Goal: Task Accomplishment & Management: Manage account settings

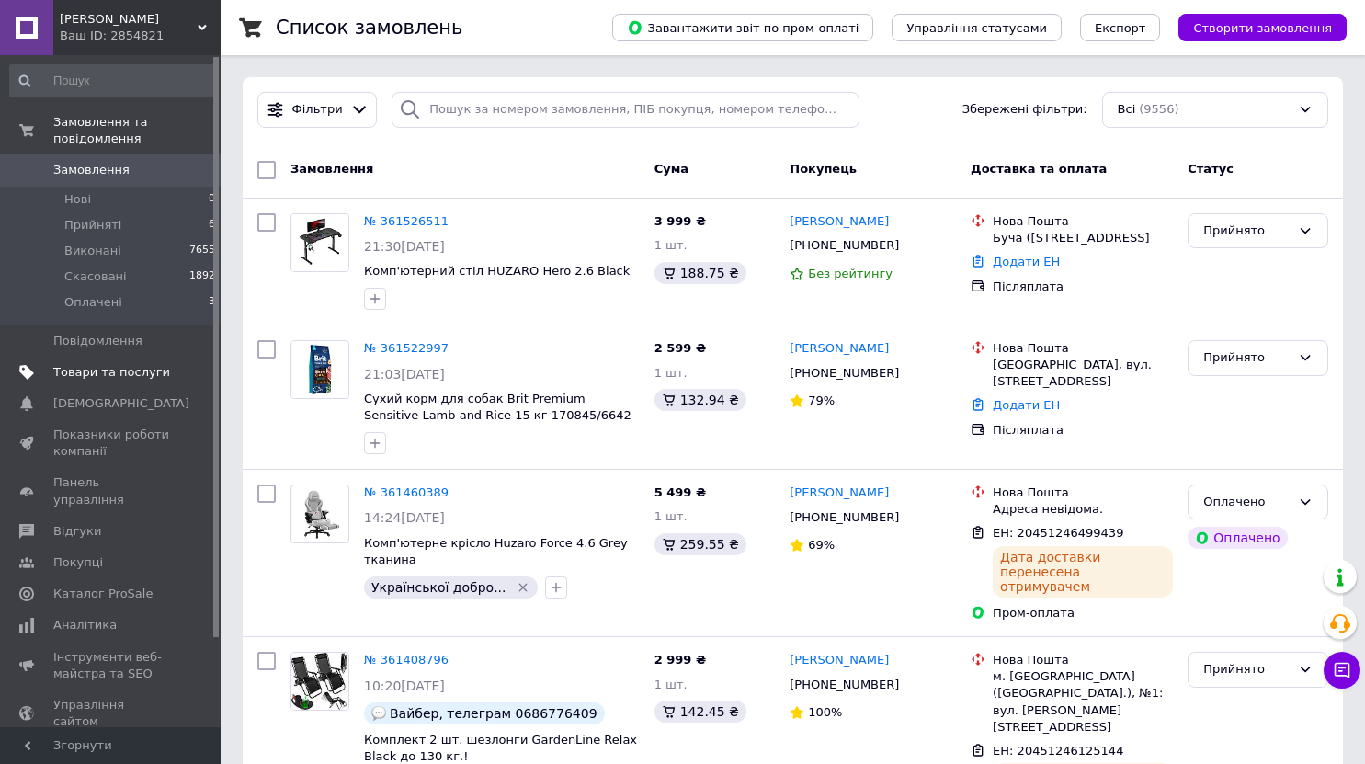
click at [105, 357] on link "Товари та послуги" at bounding box center [113, 372] width 226 height 31
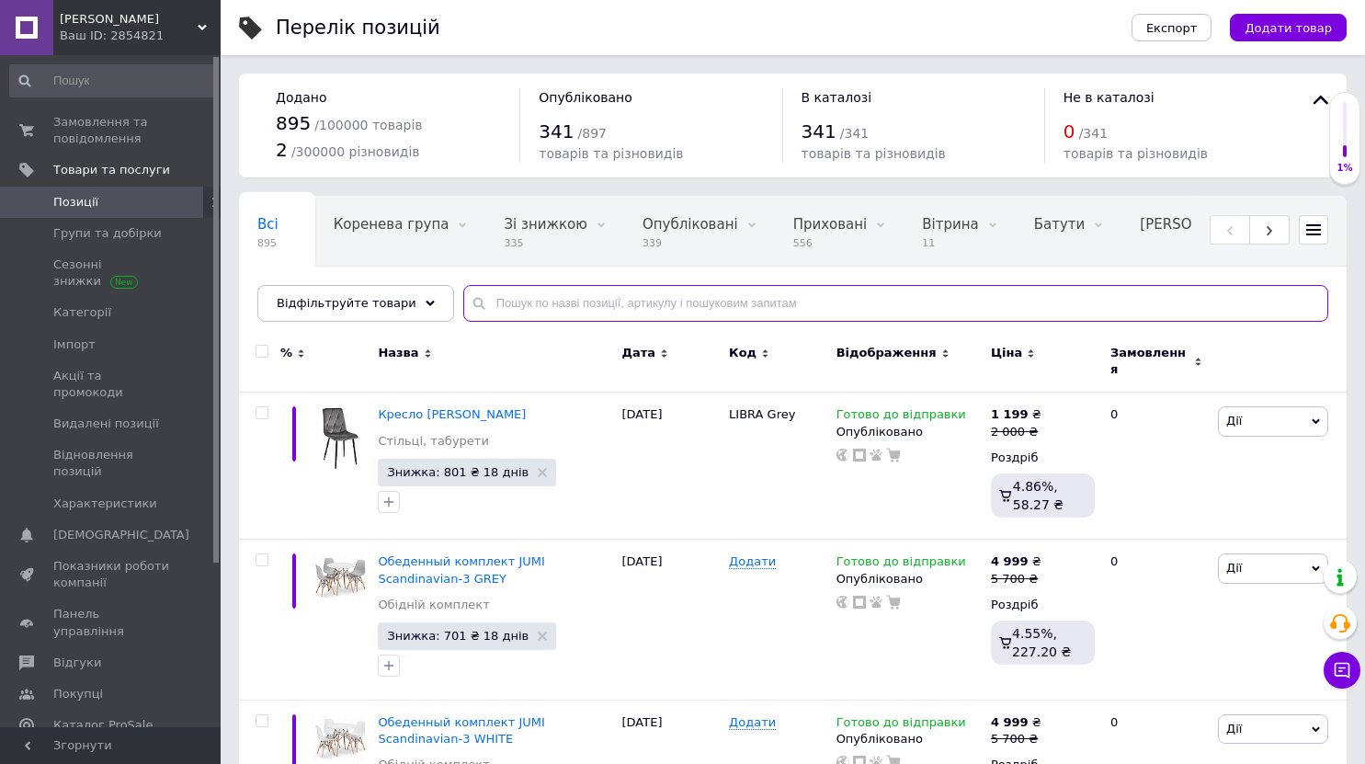
click at [518, 308] on input "text" at bounding box center [895, 303] width 865 height 37
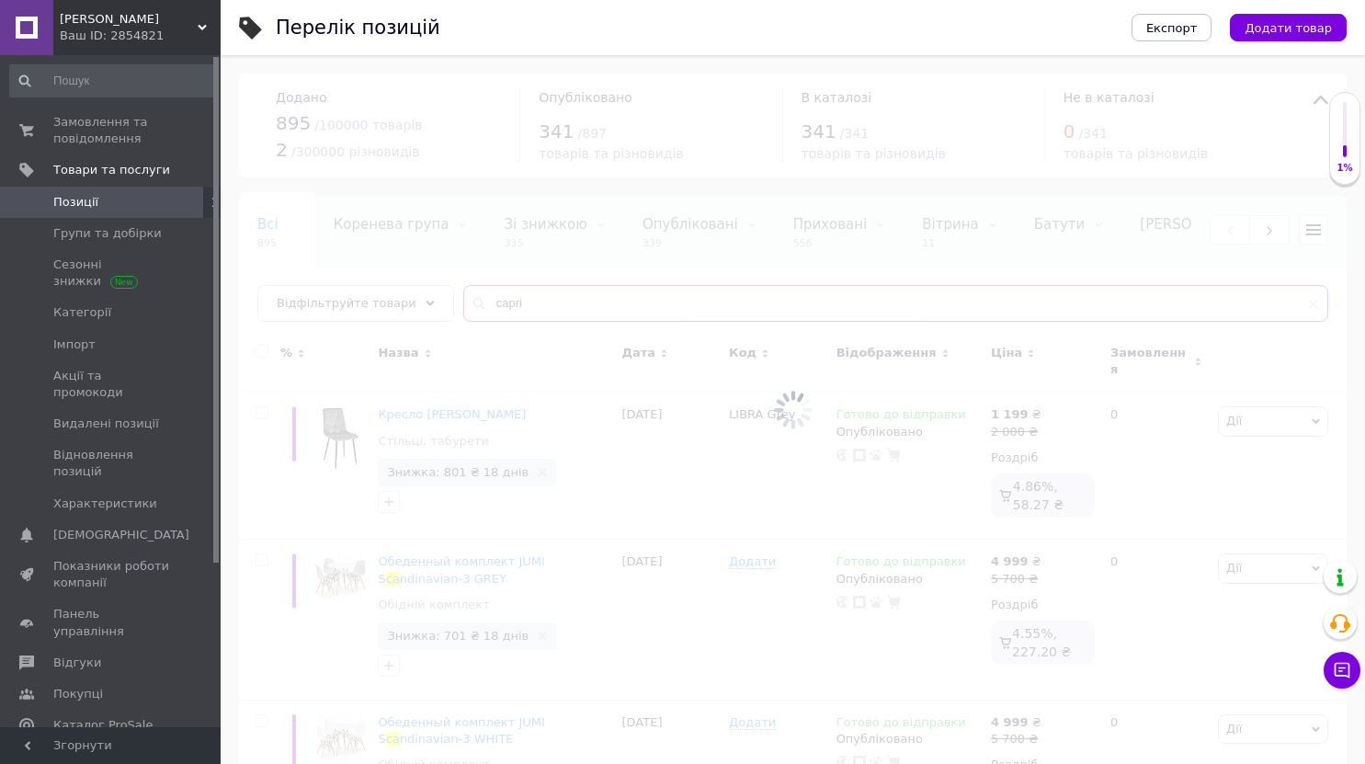
type input "capri"
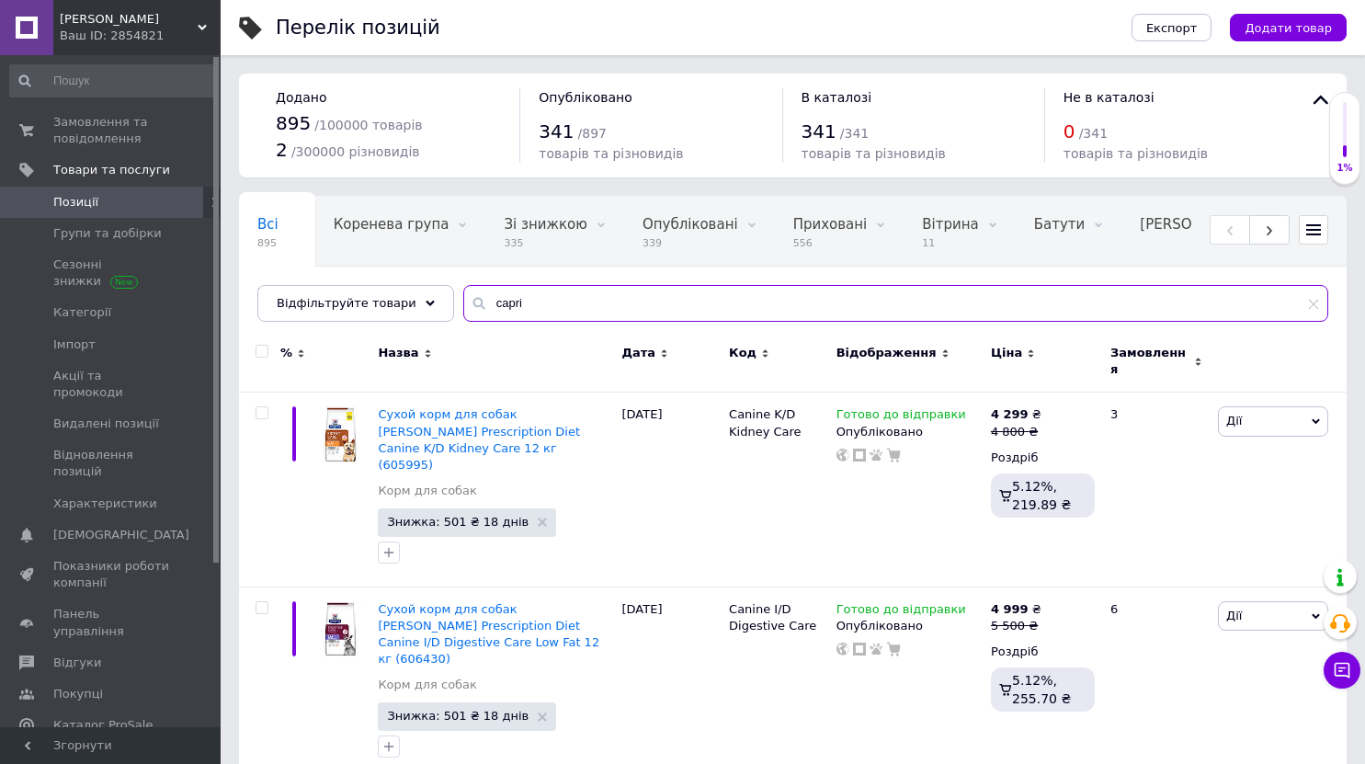
scroll to position [276, 0]
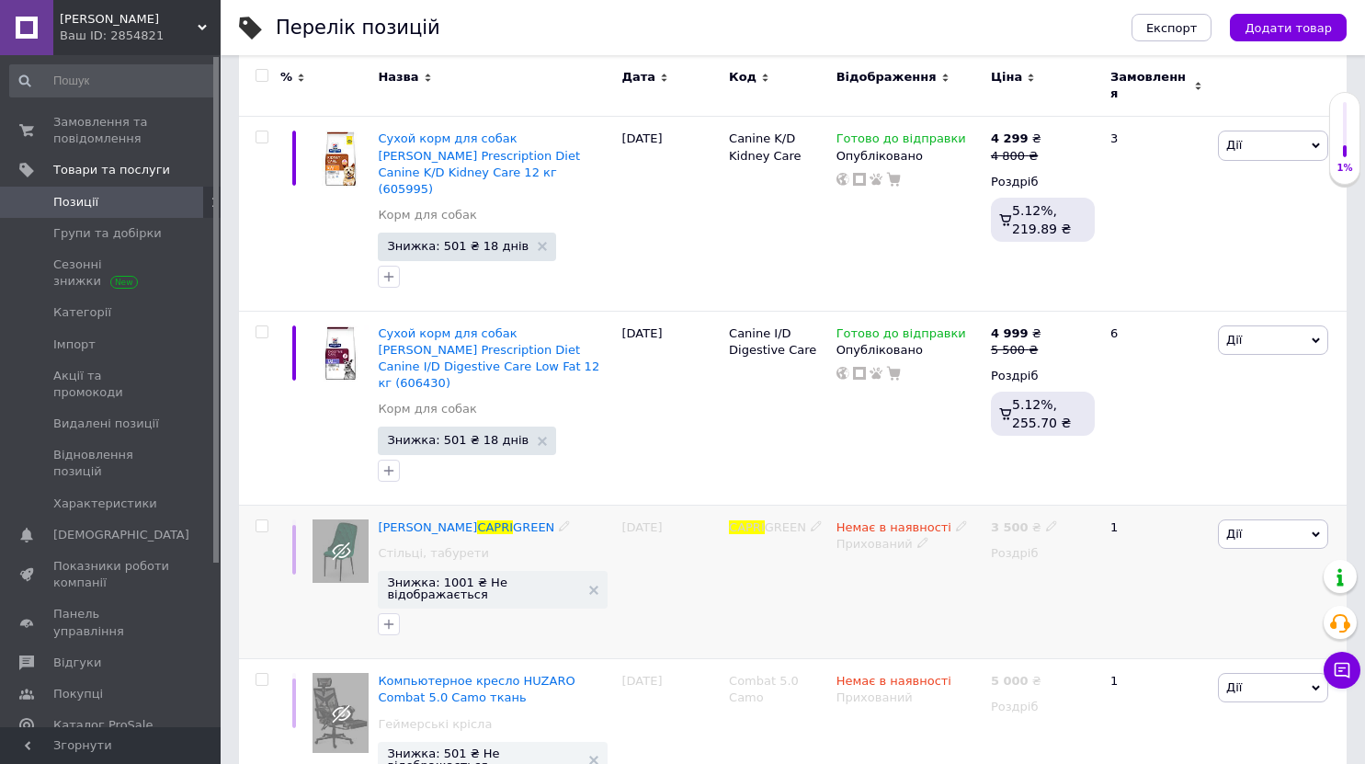
click at [956, 520] on use at bounding box center [961, 525] width 10 height 10
click at [1004, 579] on li "Готово до відправки" at bounding box center [1057, 592] width 175 height 26
click at [892, 537] on div "Немає в наявності Наявність [PERSON_NAME] до відправки В наявності Немає в наяв…" at bounding box center [909, 581] width 154 height 154
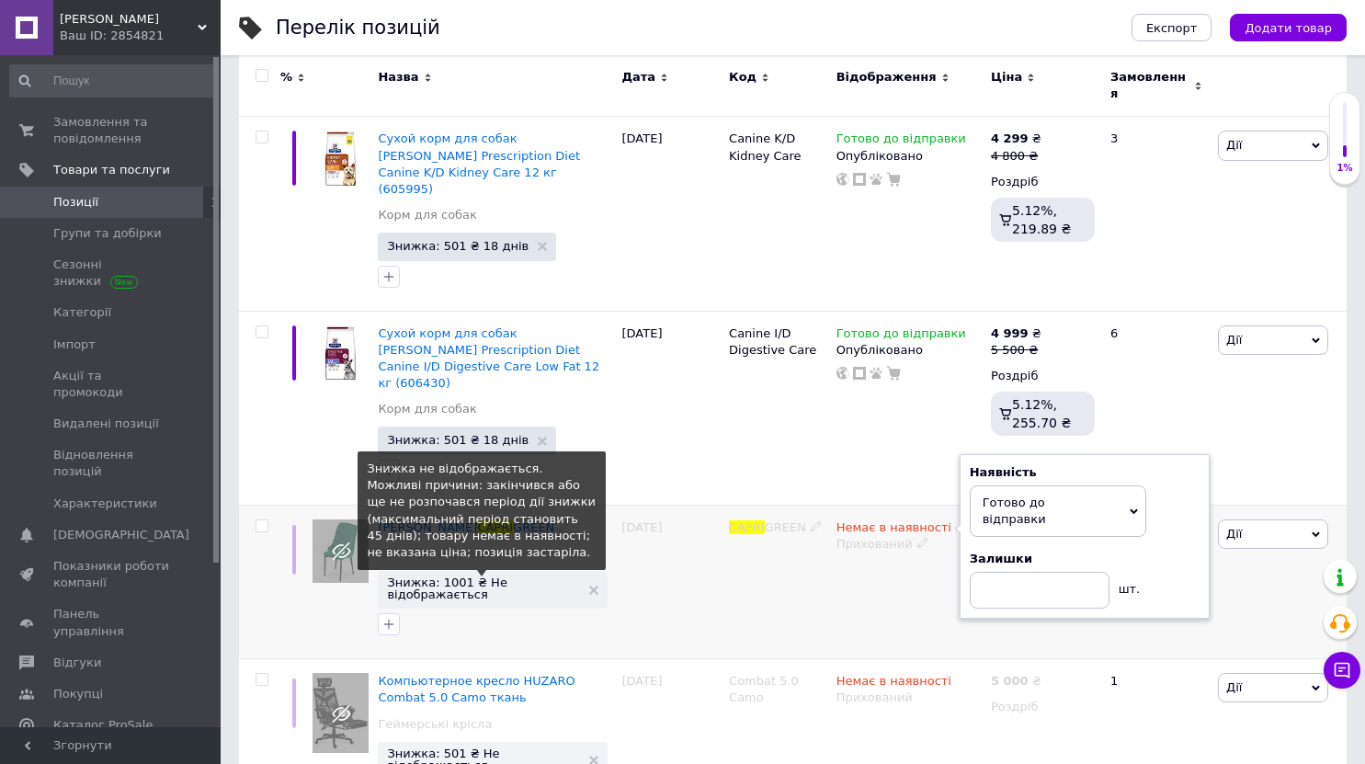
click at [470, 576] on span "Знижка: 1001 ₴ Не відображається" at bounding box center [483, 588] width 193 height 24
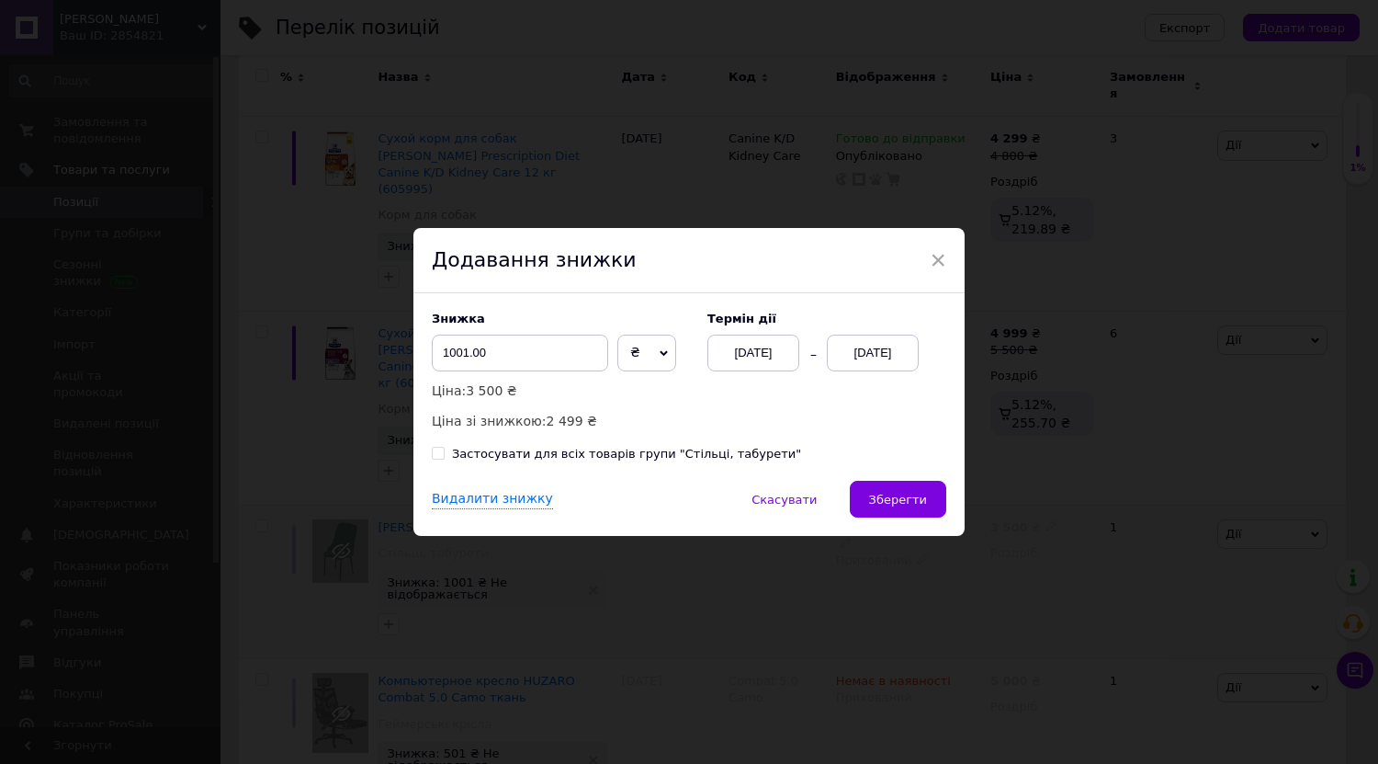
click at [863, 358] on div "[DATE]" at bounding box center [873, 352] width 92 height 37
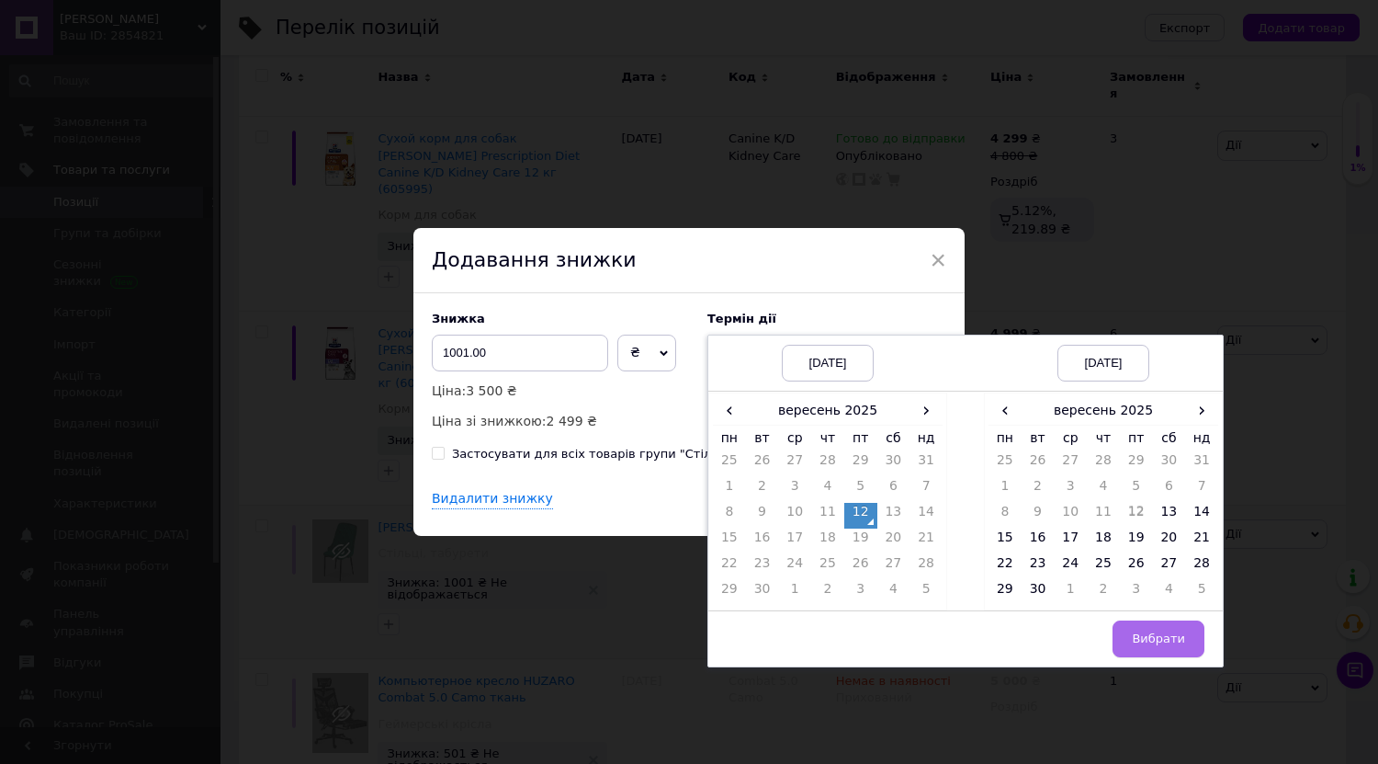
drag, startPoint x: 1038, startPoint y: 588, endPoint x: 1137, endPoint y: 624, distance: 104.7
click at [1038, 587] on td "30" at bounding box center [1038, 593] width 33 height 26
click at [1170, 633] on span "Вибрати" at bounding box center [1158, 638] width 53 height 14
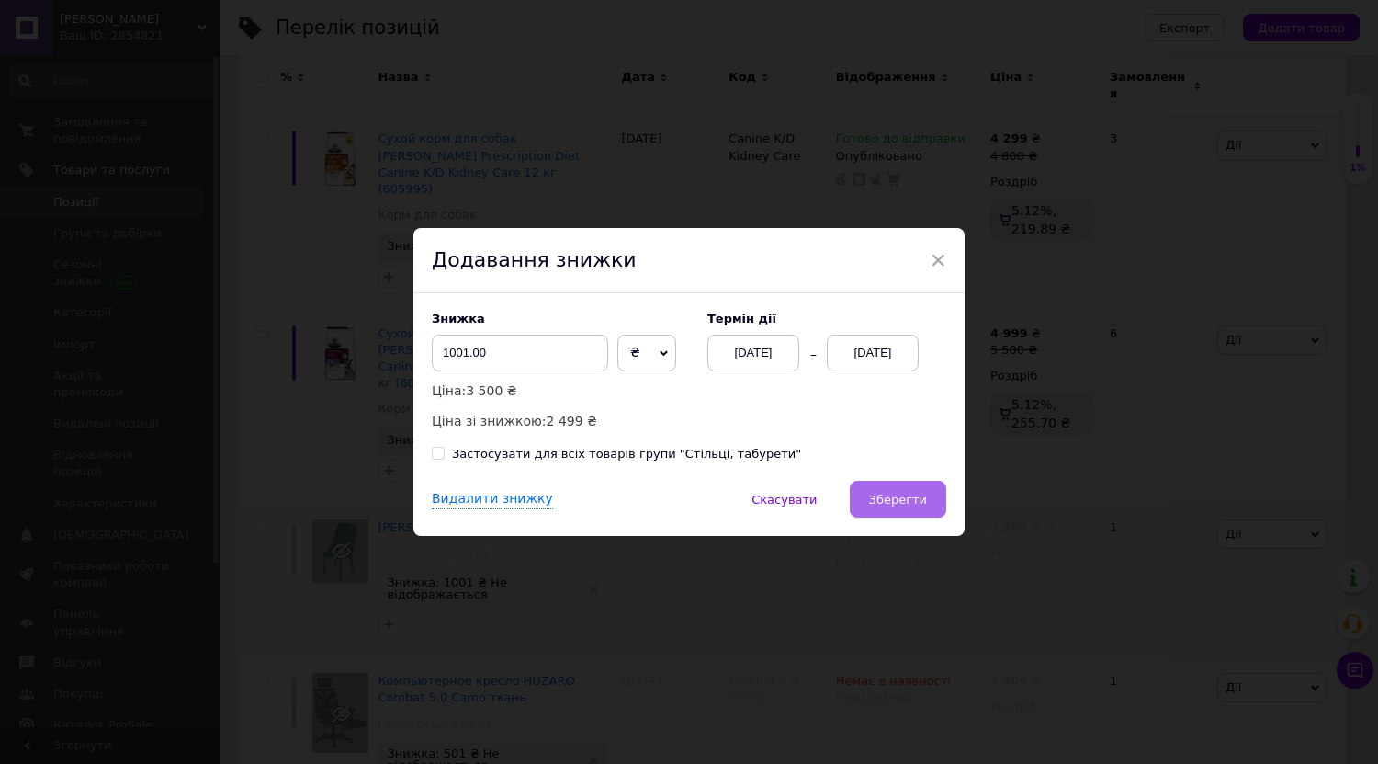
click at [881, 503] on span "Зберегти" at bounding box center [898, 500] width 58 height 14
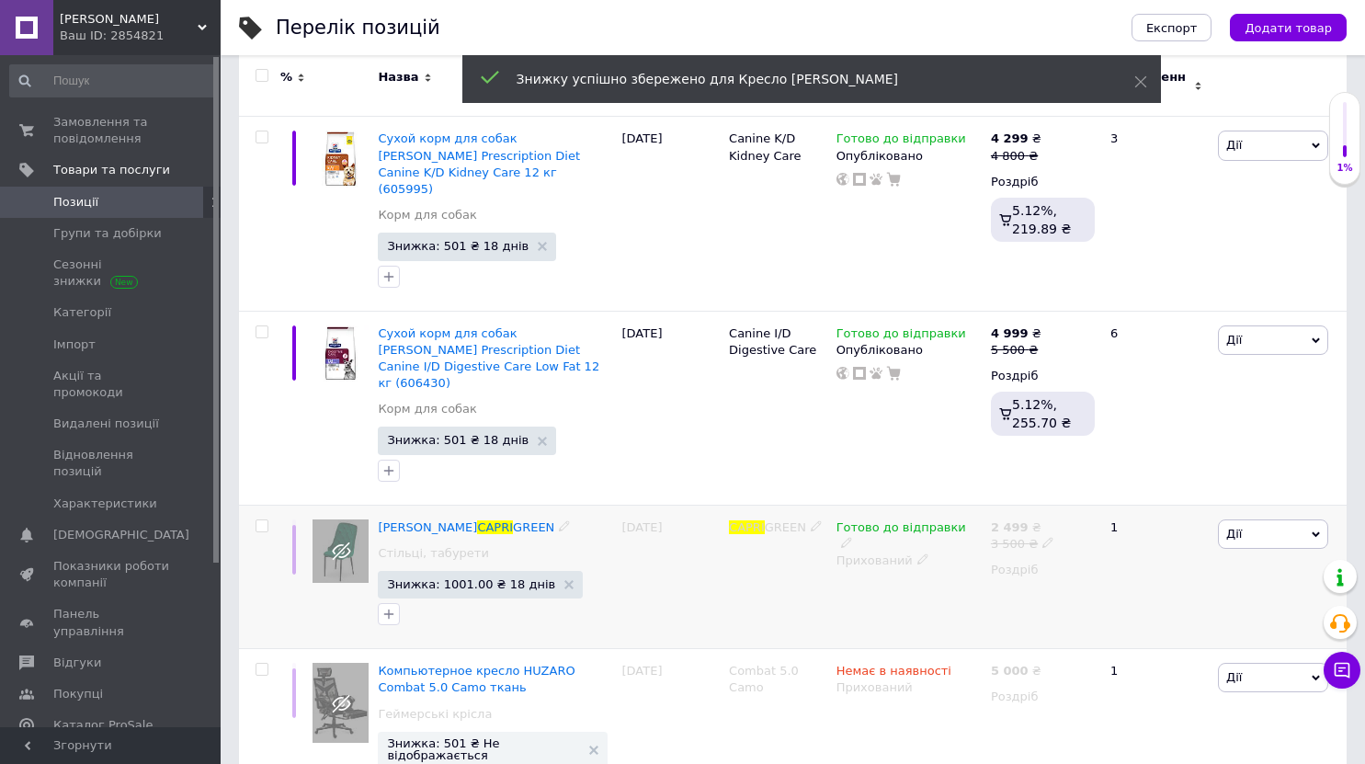
click at [917, 553] on icon at bounding box center [922, 558] width 11 height 11
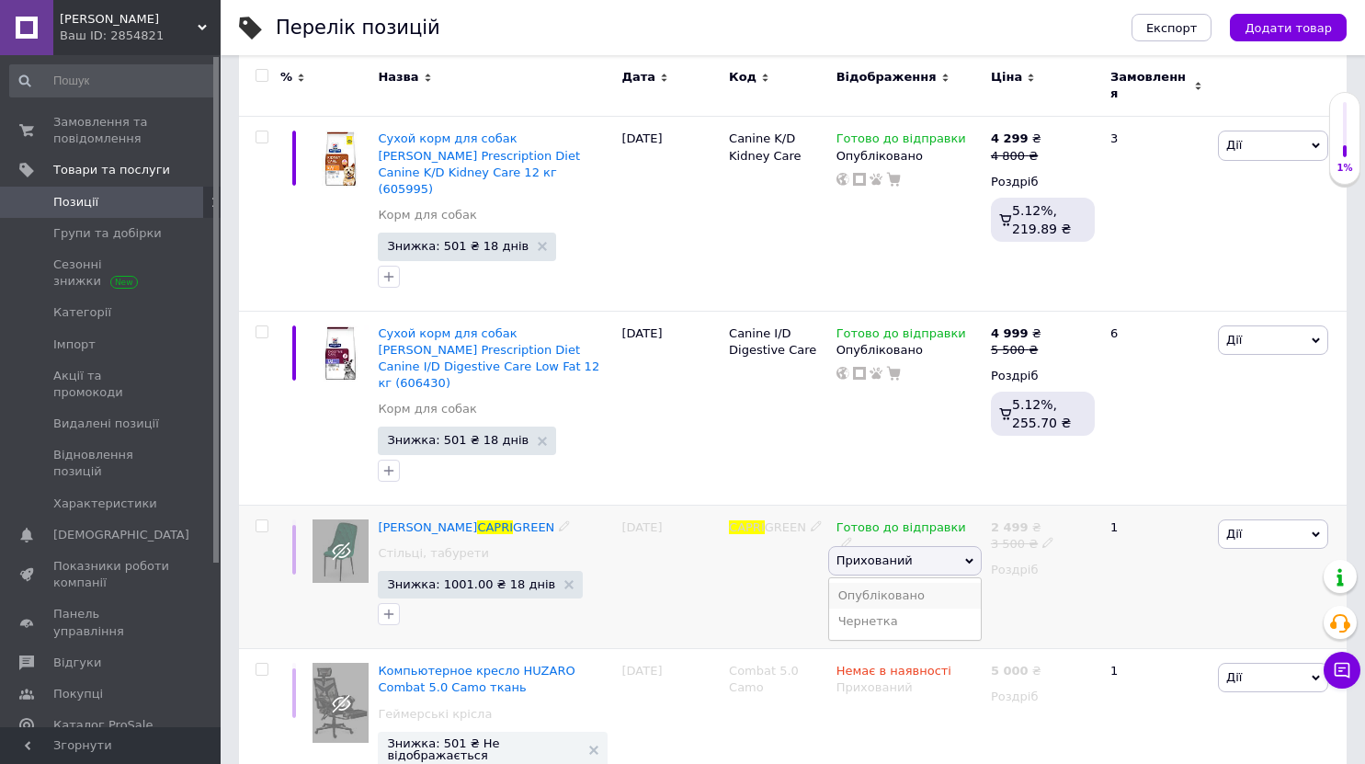
click at [920, 583] on li "Опубліковано" at bounding box center [905, 596] width 152 height 26
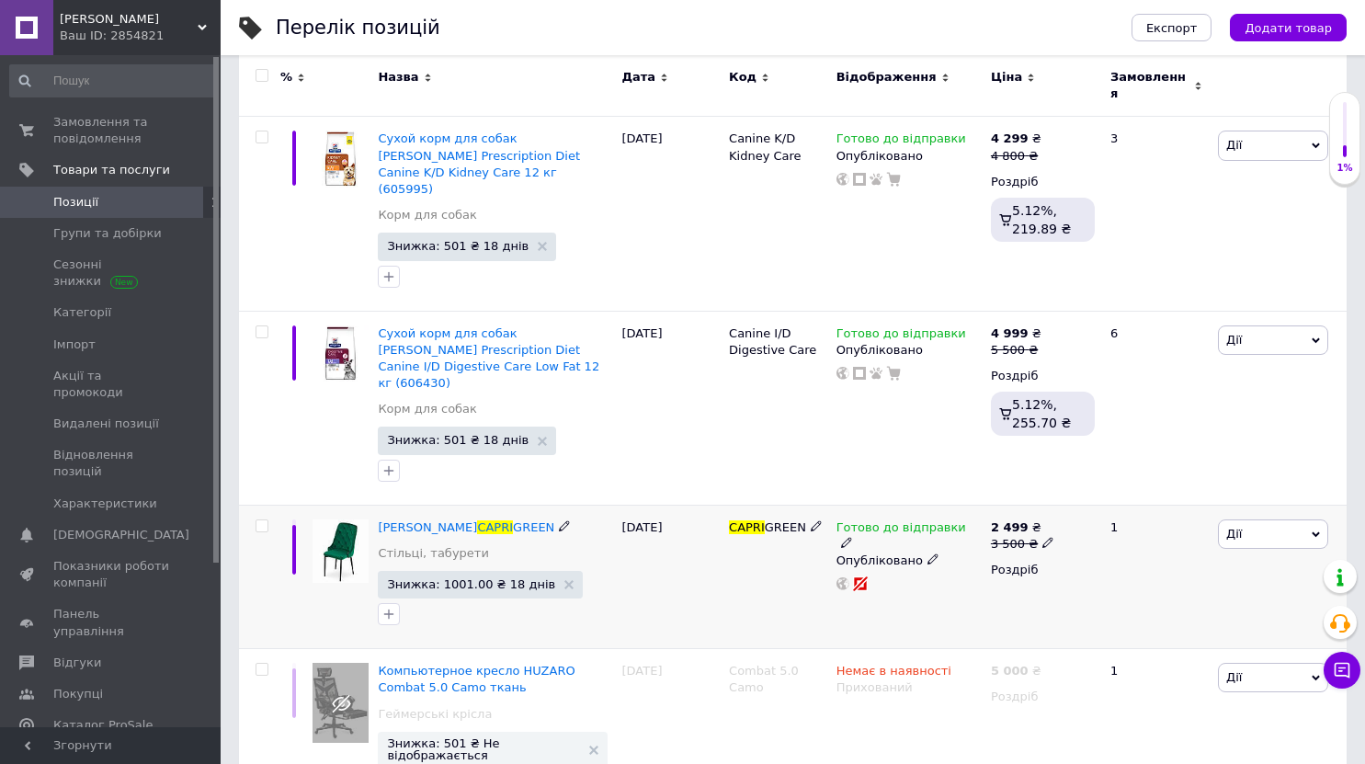
click at [852, 537] on icon at bounding box center [846, 542] width 11 height 11
click at [929, 558] on div "Готово до відправки Наявність Готово до відправки В наявності Немає в наявності…" at bounding box center [909, 576] width 154 height 144
click at [1003, 520] on div "2 499 ₴ 3 500 ₴ Роздріб" at bounding box center [1042, 576] width 113 height 144
click at [852, 537] on icon at bounding box center [846, 542] width 11 height 11
click at [979, 494] on div "Наявність [PERSON_NAME] до відправки В наявності Немає в наявності Під замовлен…" at bounding box center [1097, 536] width 250 height 165
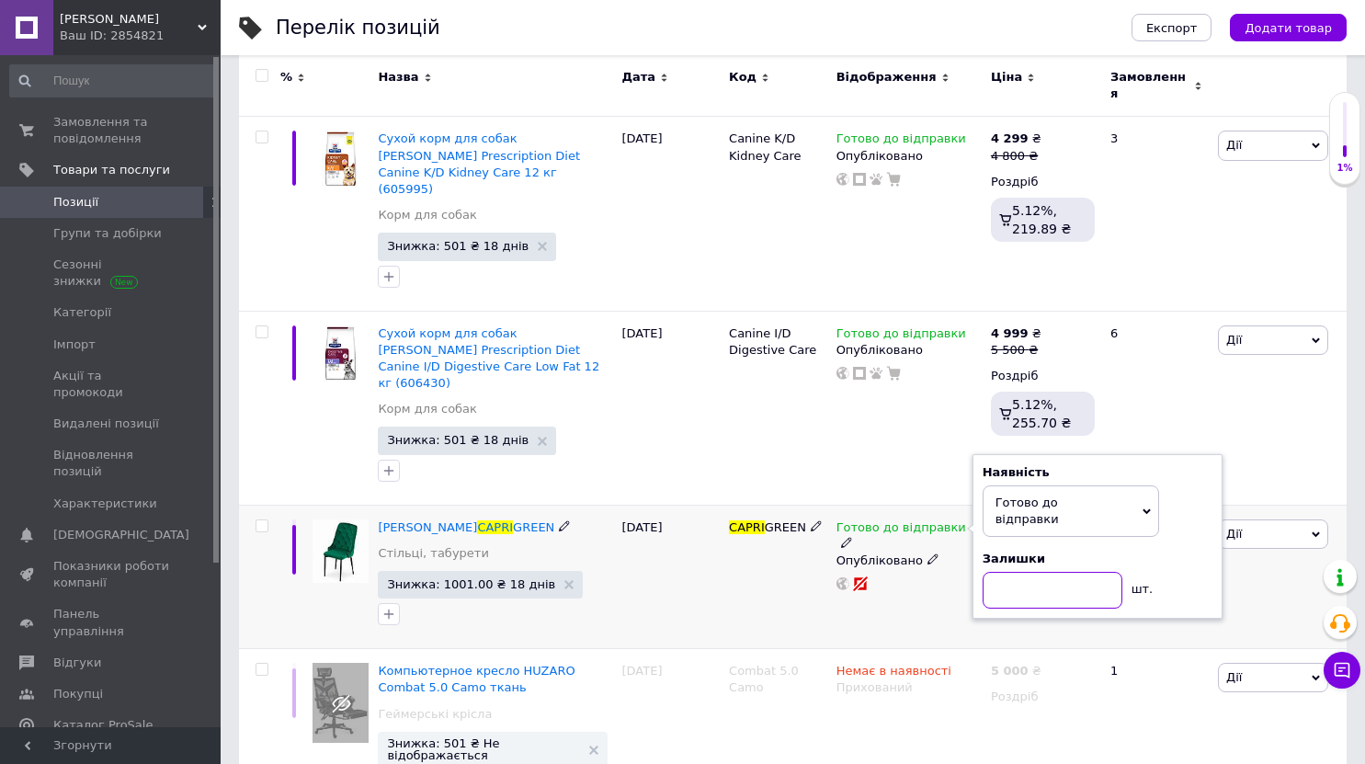
click at [1011, 572] on input at bounding box center [1052, 590] width 140 height 37
type input "2"
click at [944, 557] on div "Готово до відправки Наявність Готово до відправки В наявності Немає в наявності…" at bounding box center [909, 576] width 154 height 144
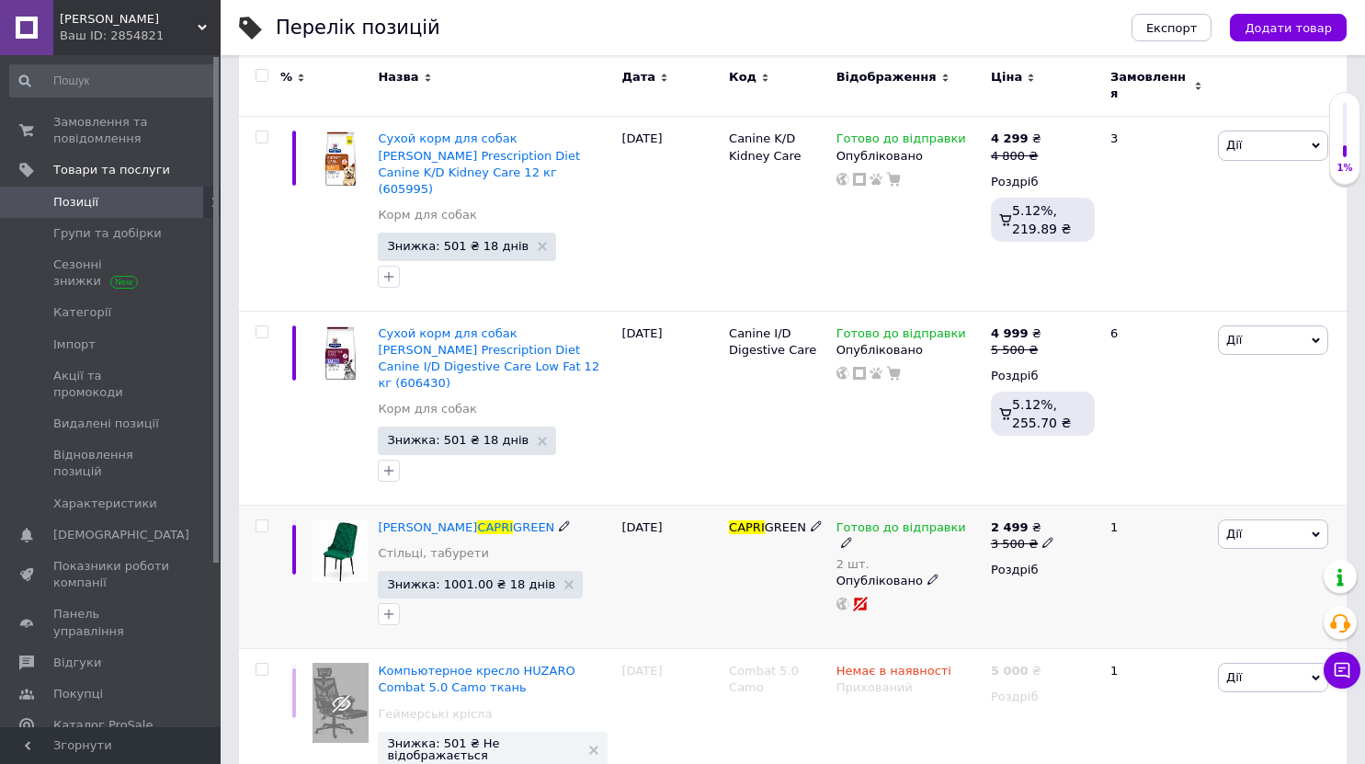
click at [1042, 537] on icon at bounding box center [1047, 542] width 11 height 11
click at [1084, 495] on input "3500" at bounding box center [1132, 513] width 140 height 37
type input "3000"
click at [972, 546] on div "Готово до відправки 2 шт. Опубліковано" at bounding box center [909, 576] width 154 height 144
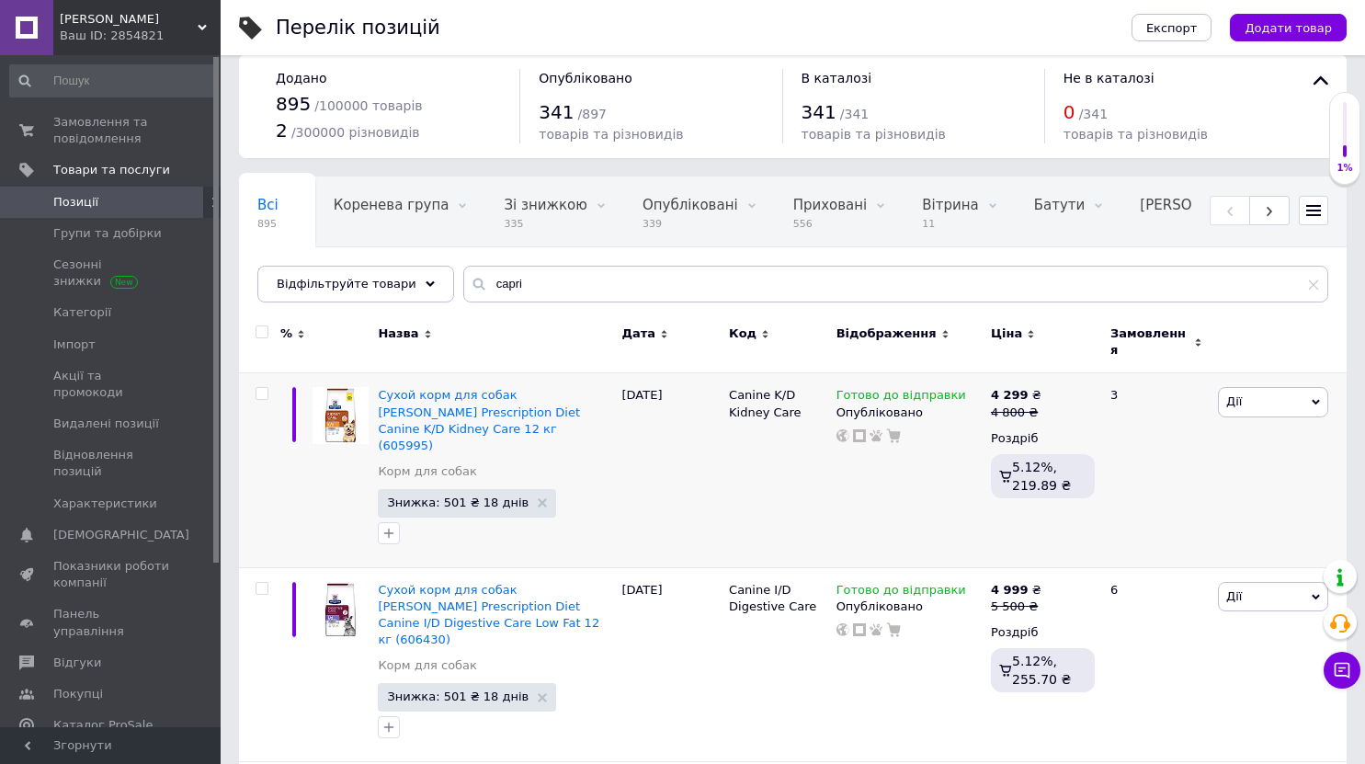
scroll to position [0, 0]
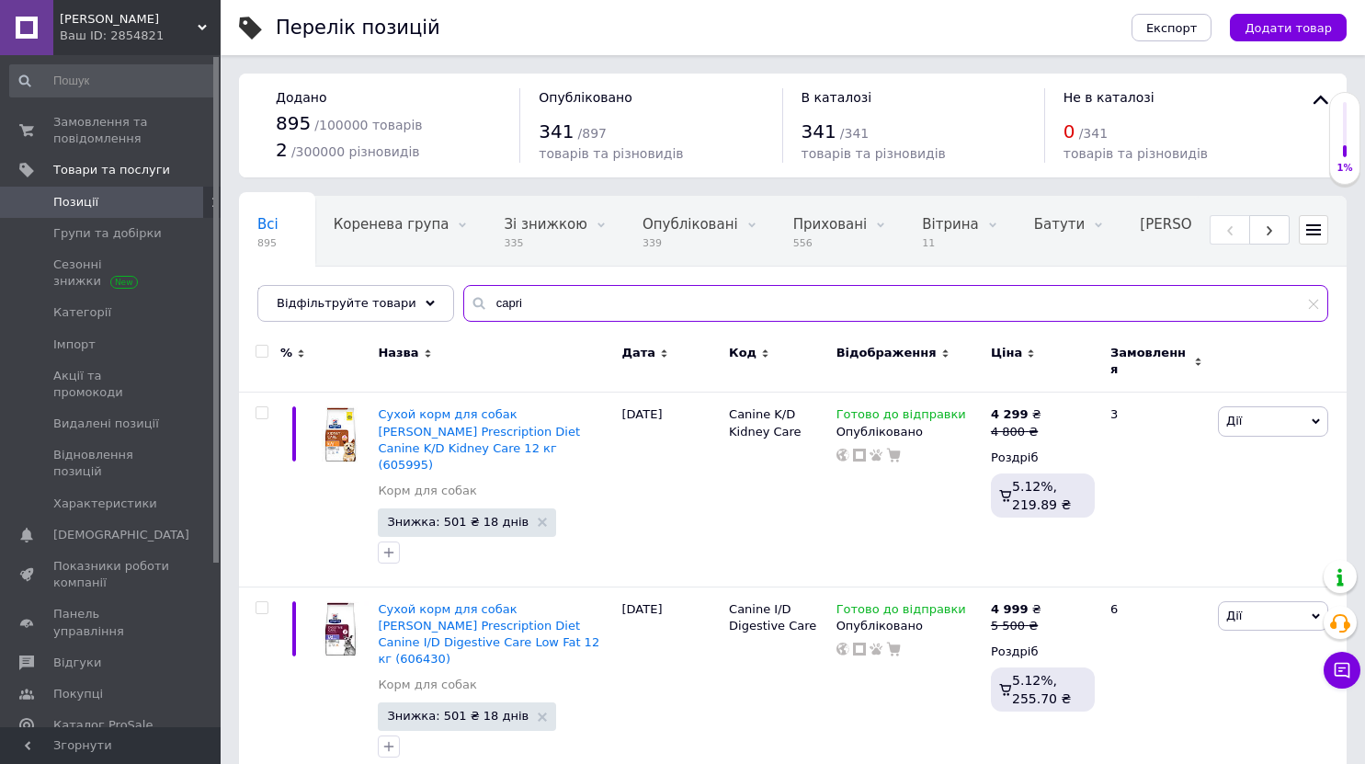
drag, startPoint x: 520, startPoint y: 303, endPoint x: 459, endPoint y: 294, distance: 62.2
click at [463, 294] on div "capri" at bounding box center [895, 303] width 865 height 37
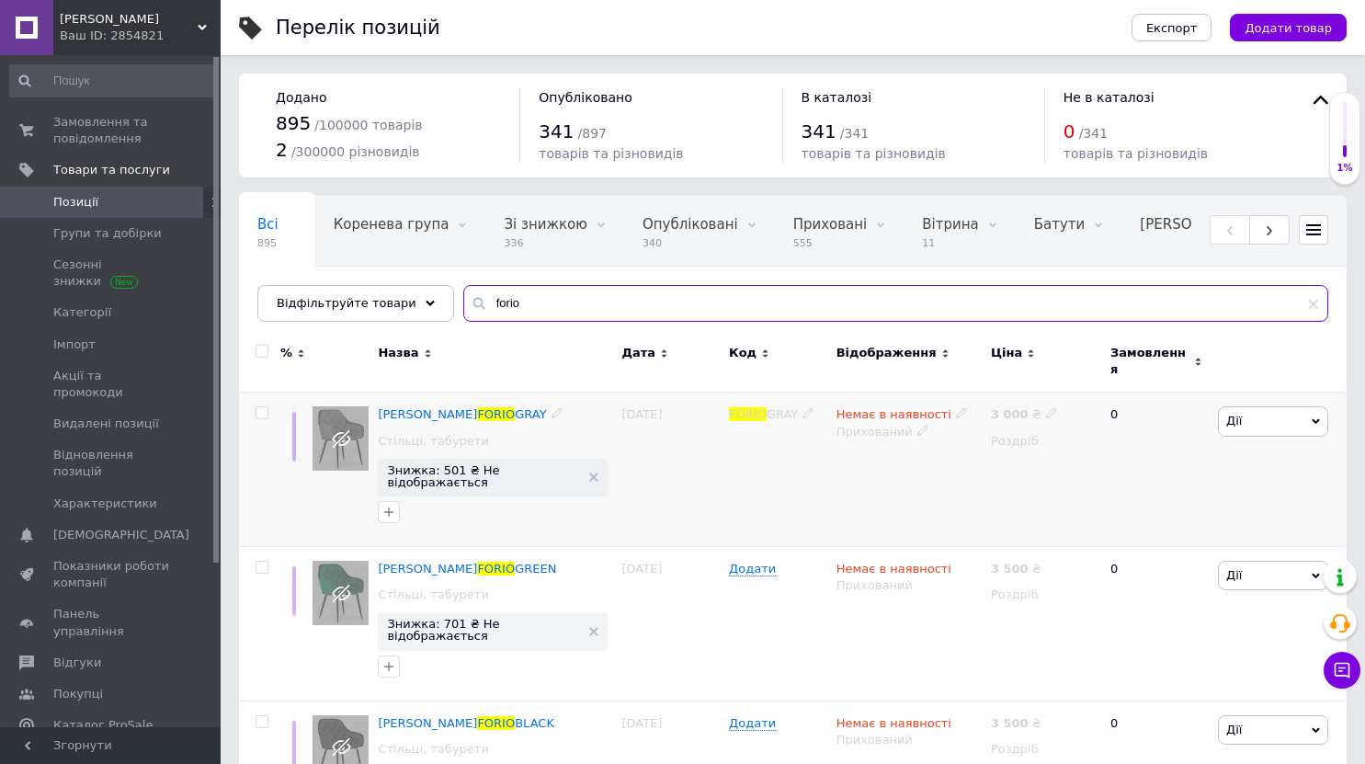
type input "forio"
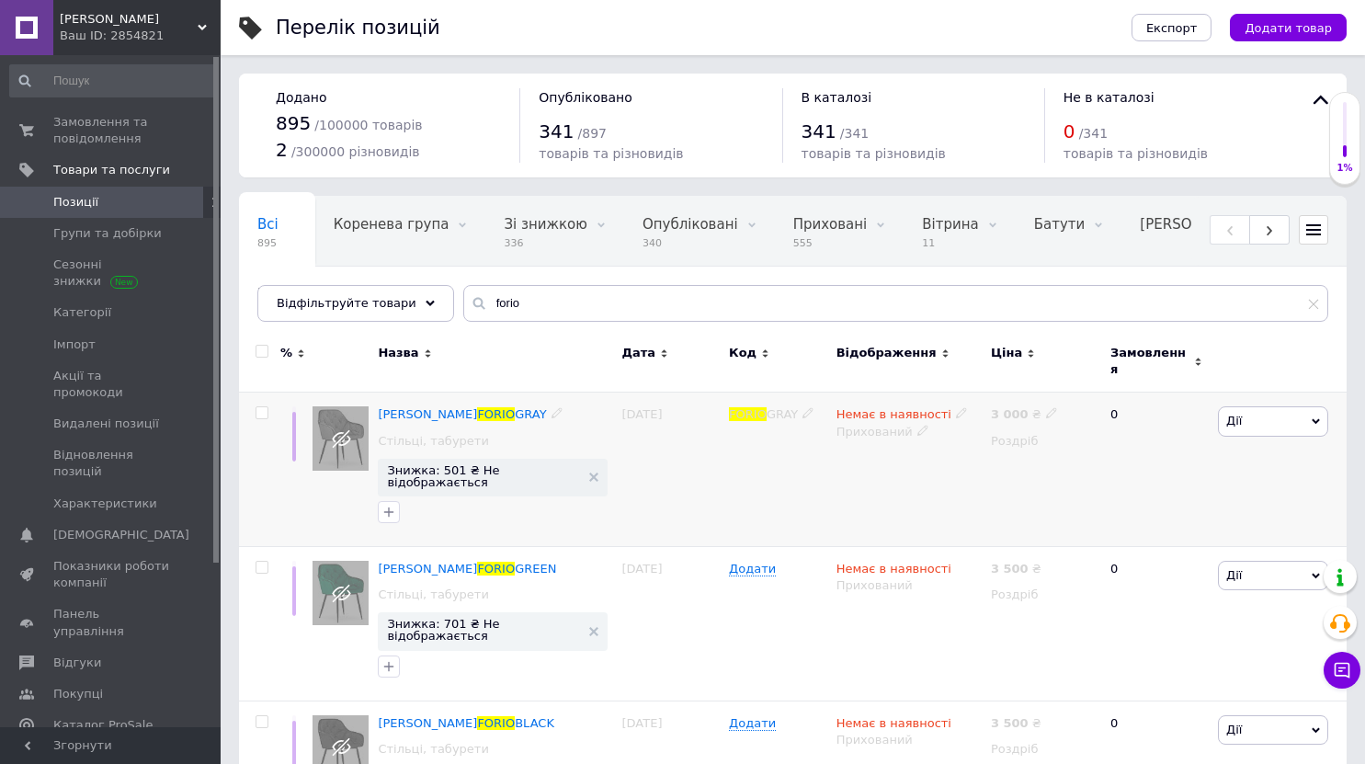
drag, startPoint x: 952, startPoint y: 396, endPoint x: 942, endPoint y: 397, distance: 10.1
click at [952, 406] on div "Немає в наявності" at bounding box center [901, 414] width 131 height 17
click at [956, 406] on span at bounding box center [961, 412] width 11 height 13
click at [1023, 383] on span "Немає в наявності" at bounding box center [1039, 390] width 115 height 14
click at [1019, 467] on li "Готово до відправки" at bounding box center [1057, 480] width 175 height 26
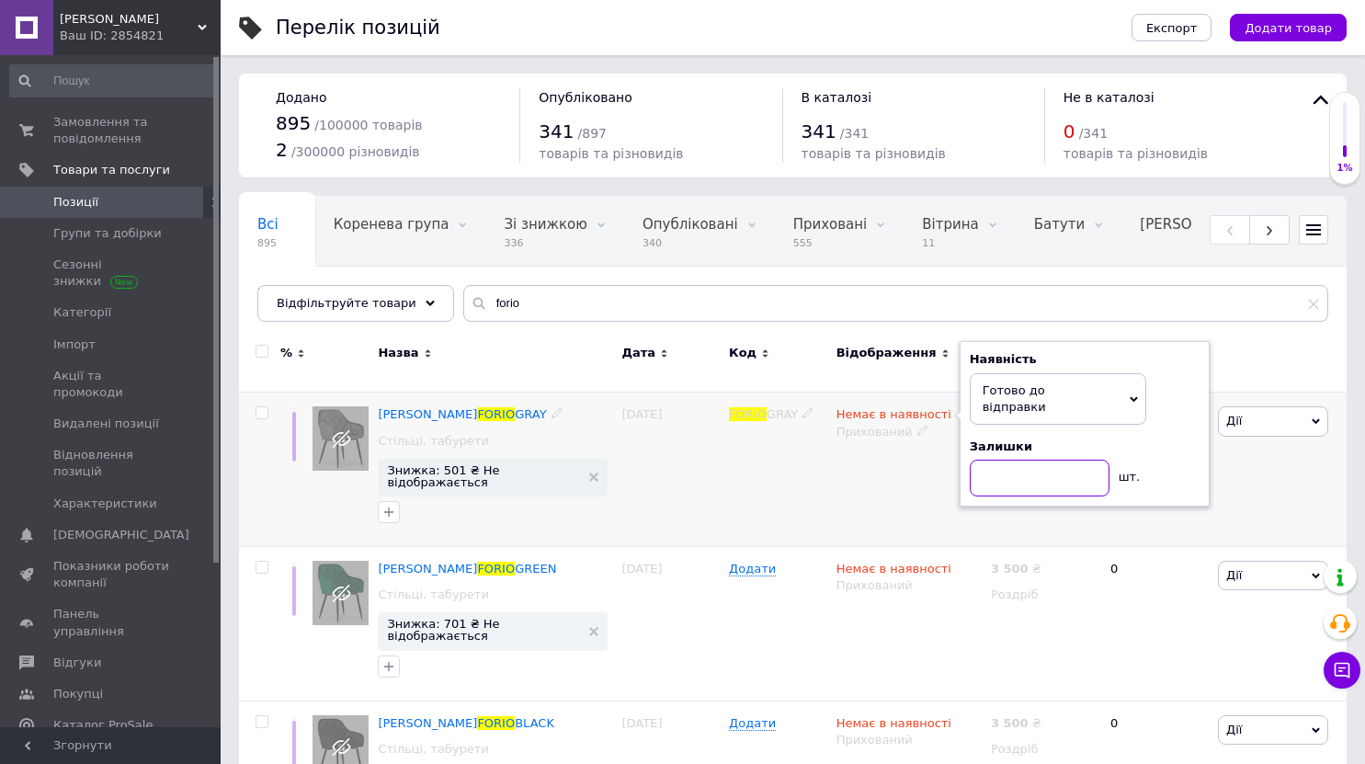
click at [1014, 459] on input at bounding box center [1039, 477] width 140 height 37
type input "2"
click at [920, 477] on div "Немає в наявності Наявність [PERSON_NAME] до відправки В наявності Немає в наяв…" at bounding box center [909, 469] width 154 height 154
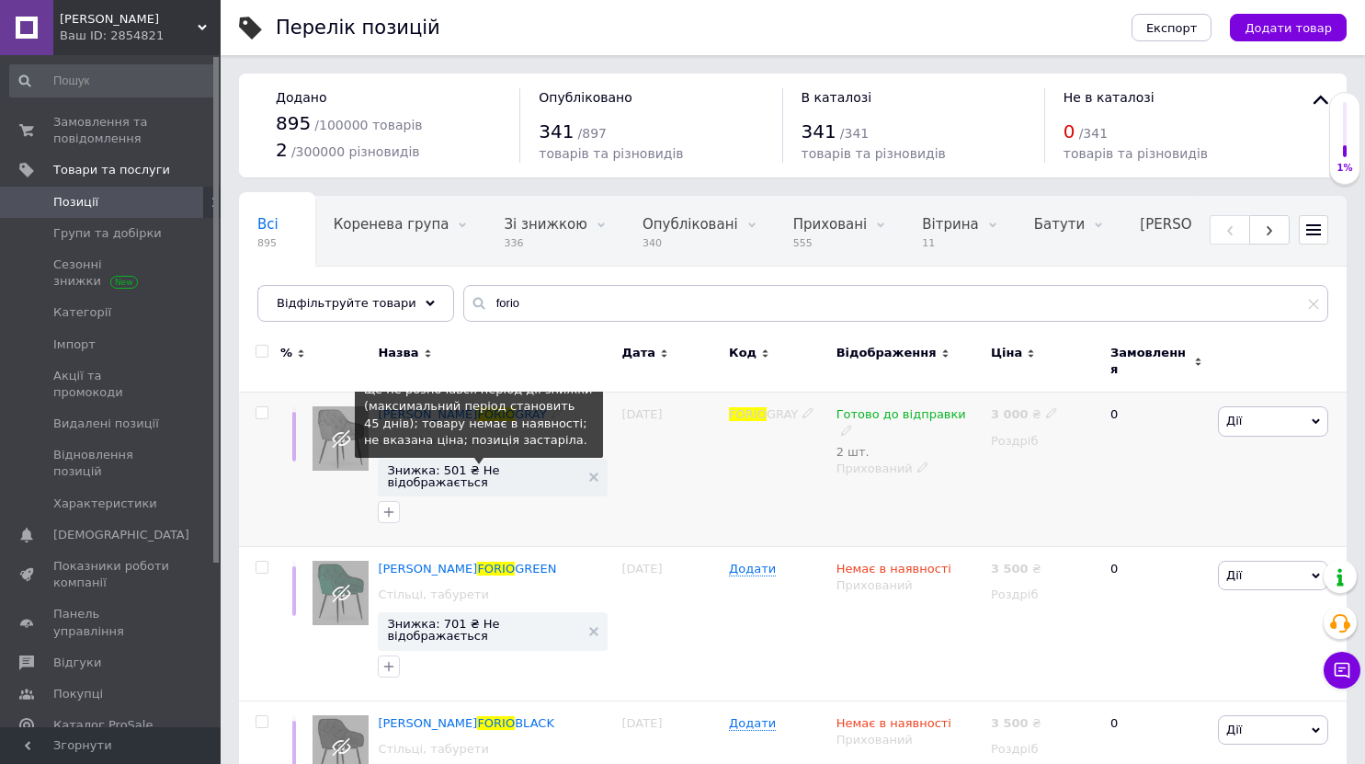
click at [544, 464] on span "Знижка: 501 ₴ Не відображається" at bounding box center [483, 476] width 193 height 24
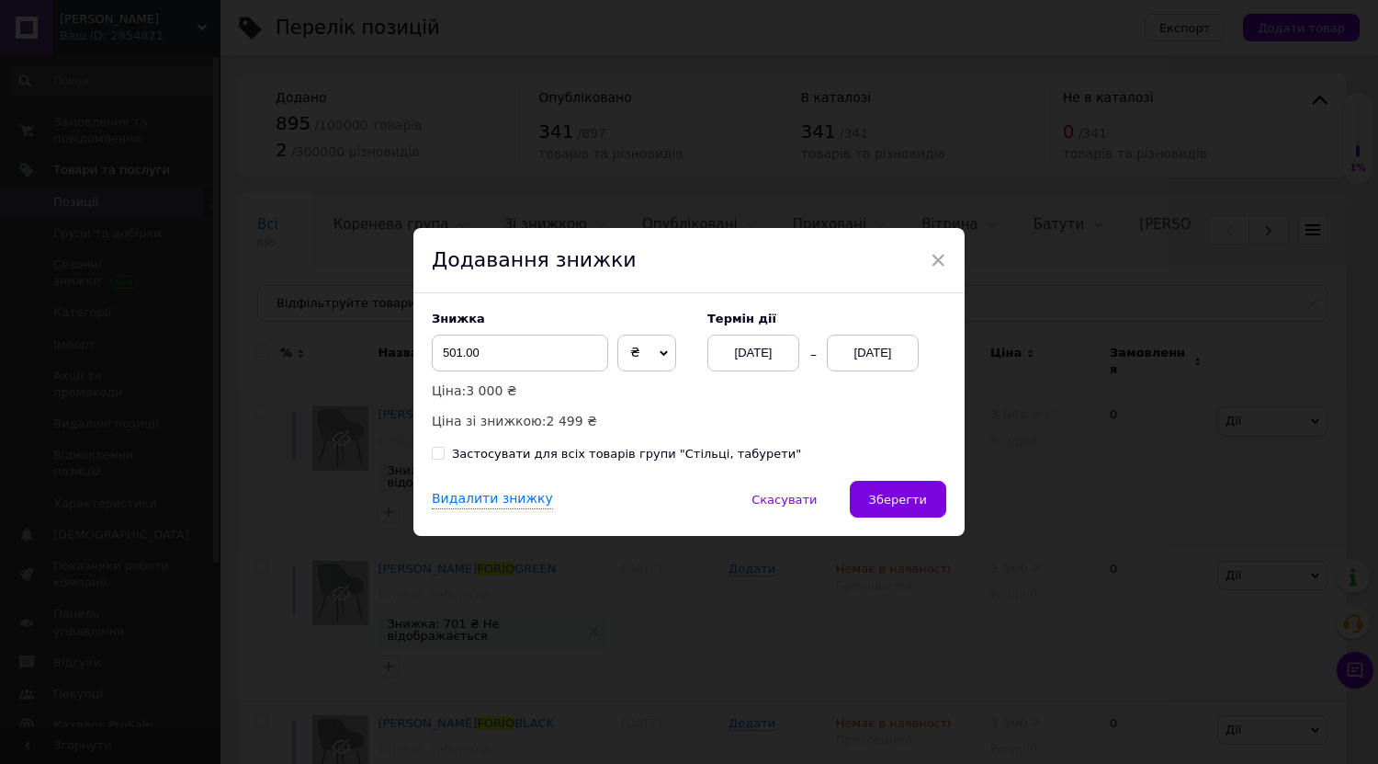
click at [856, 352] on div "[DATE]" at bounding box center [873, 352] width 92 height 37
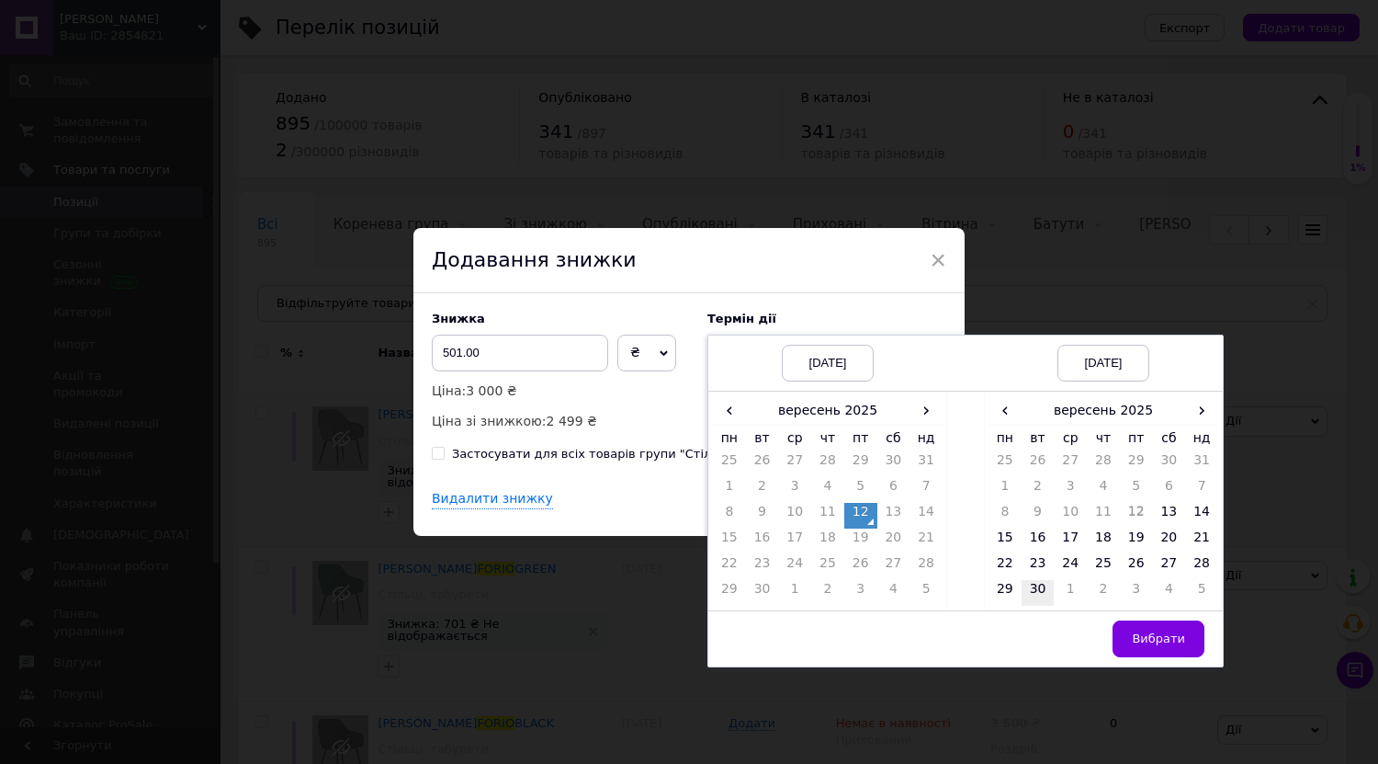
click at [1037, 584] on td "30" at bounding box center [1038, 593] width 33 height 26
click at [1136, 637] on button "Вибрати" at bounding box center [1159, 638] width 92 height 37
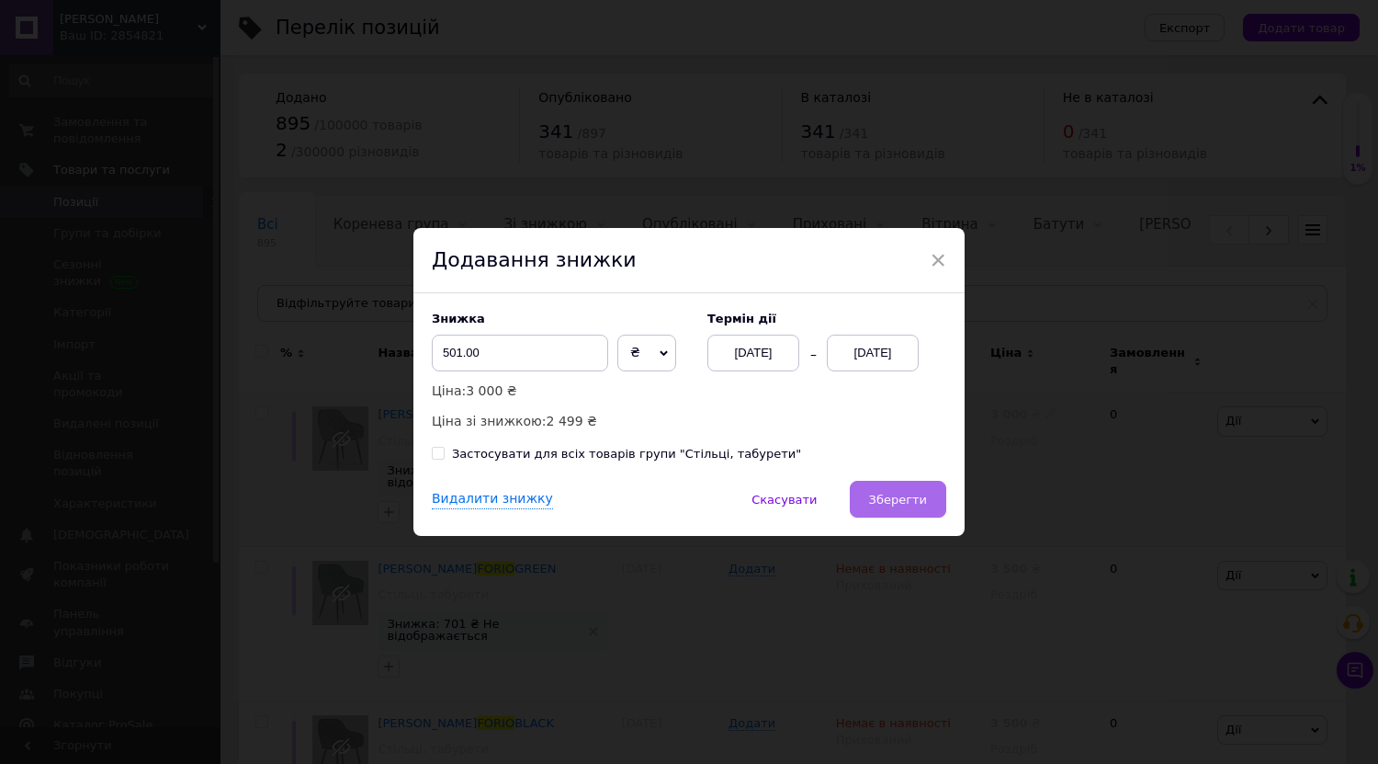
click at [915, 505] on span "Зберегти" at bounding box center [898, 500] width 58 height 14
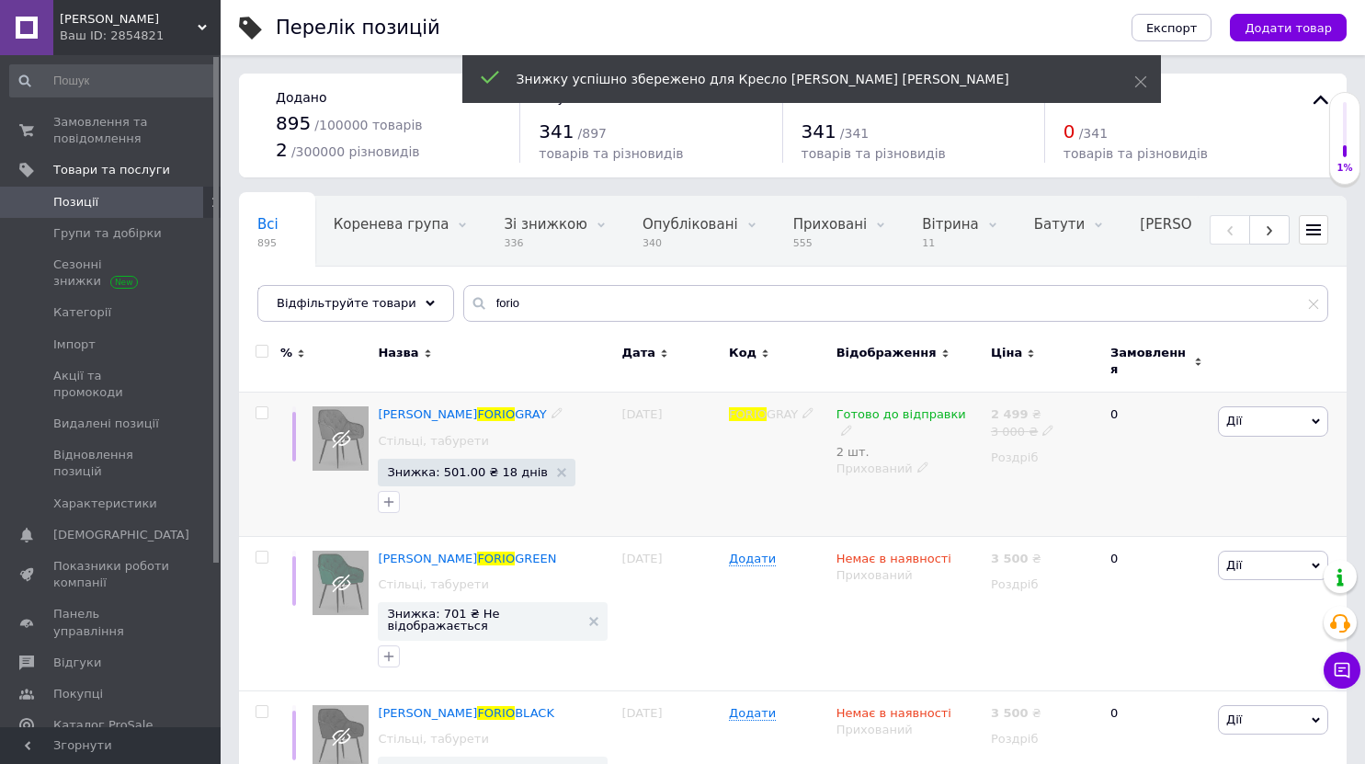
click at [917, 461] on icon at bounding box center [922, 466] width 11 height 11
click at [881, 491] on li "Опубліковано" at bounding box center [905, 504] width 152 height 26
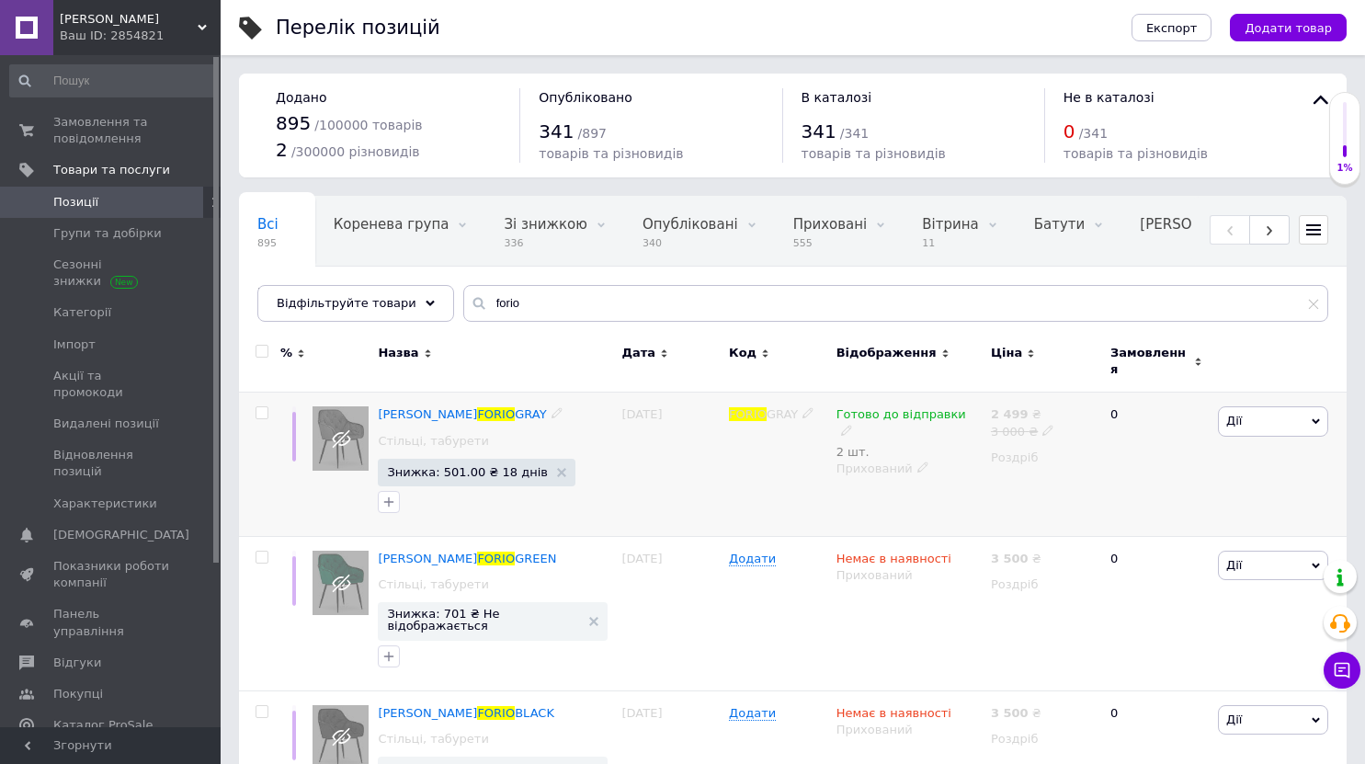
click at [703, 504] on div "[DATE]" at bounding box center [671, 464] width 108 height 144
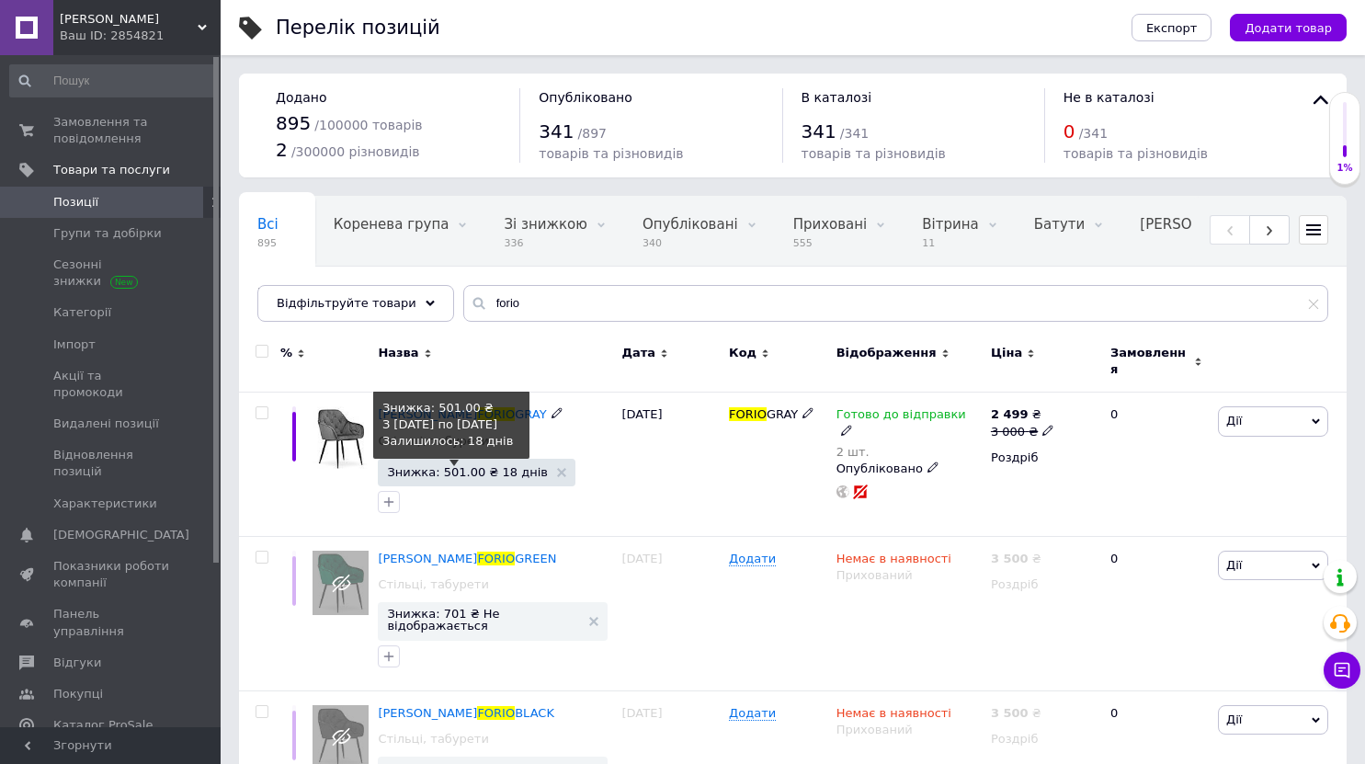
click at [446, 466] on span "Знижка: 501.00 ₴ 18 днів" at bounding box center [467, 472] width 161 height 12
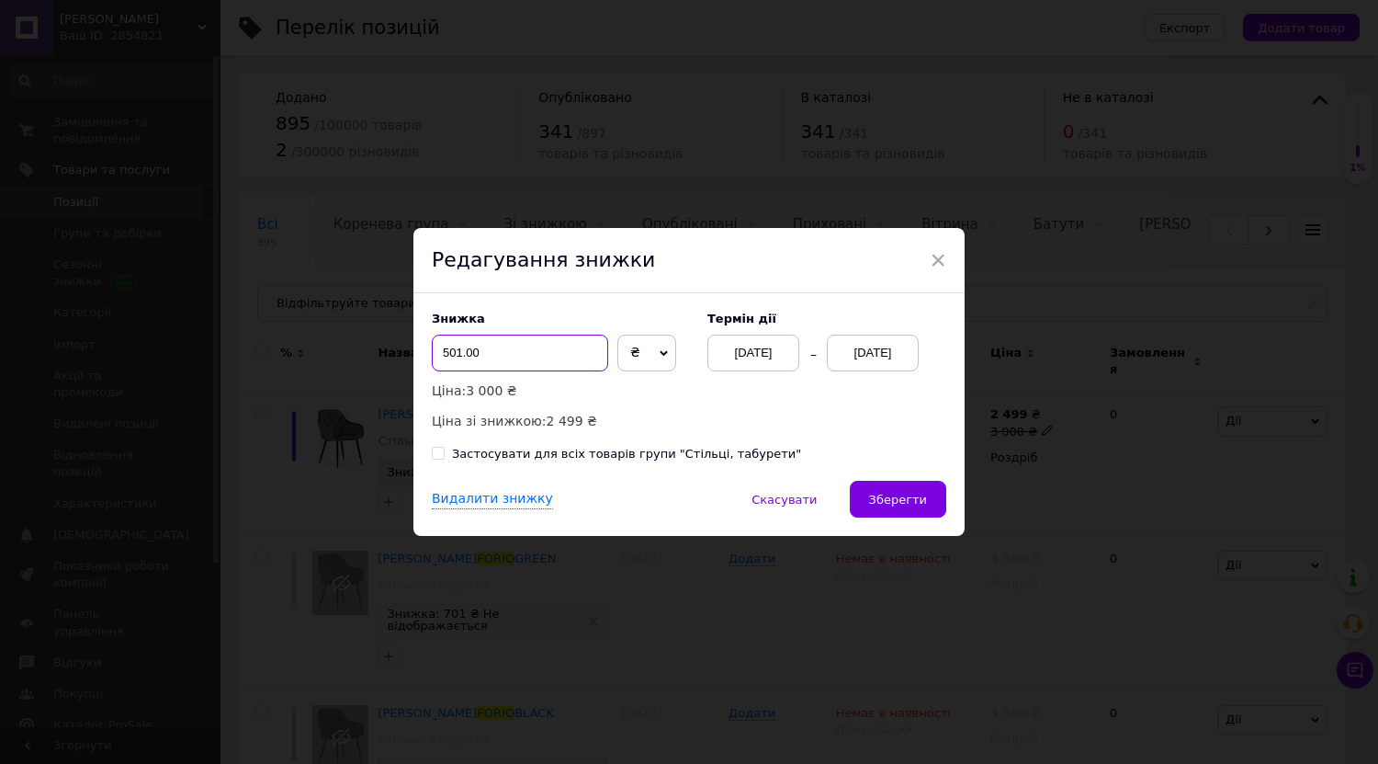
click at [447, 358] on input "501.00" at bounding box center [520, 352] width 176 height 37
type input "1001.00"
click at [866, 504] on button "Зберегти" at bounding box center [898, 499] width 96 height 37
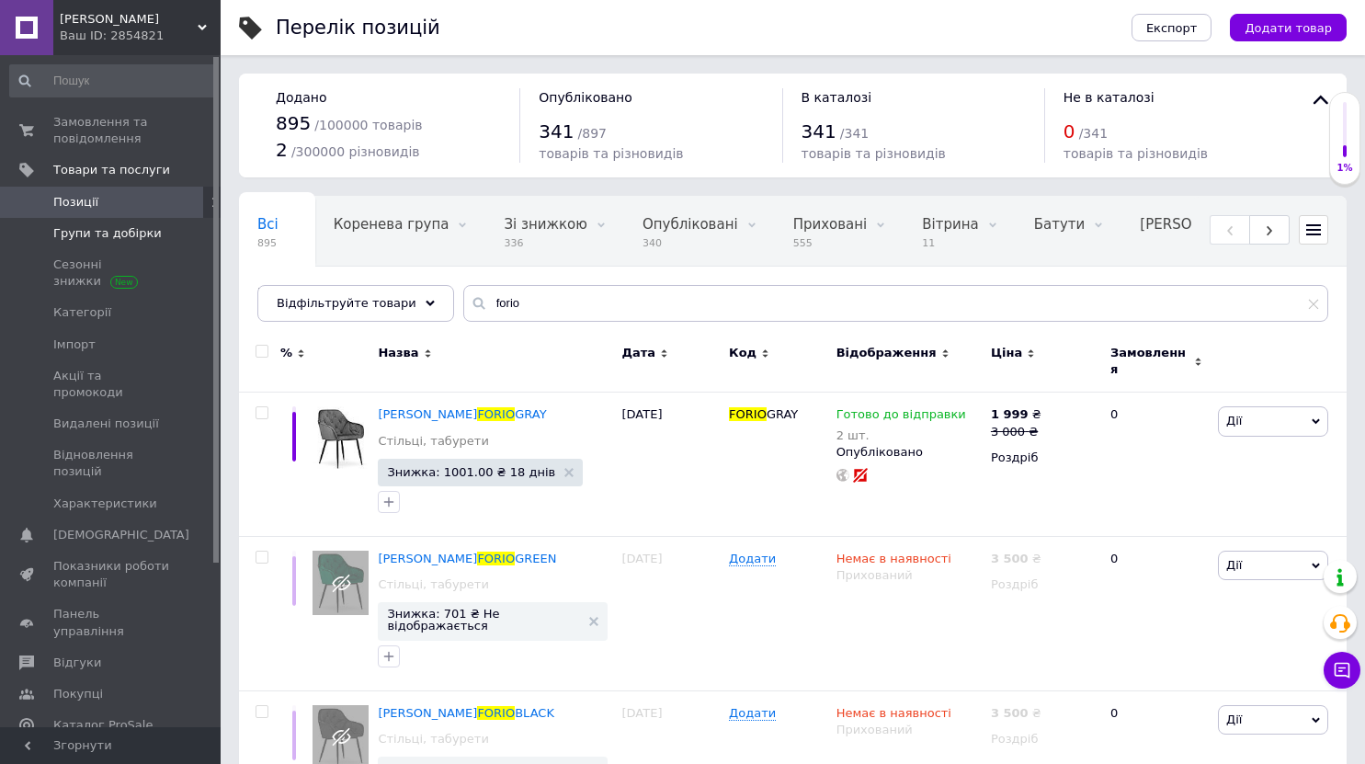
click at [141, 239] on span "Групи та добірки" at bounding box center [107, 233] width 108 height 17
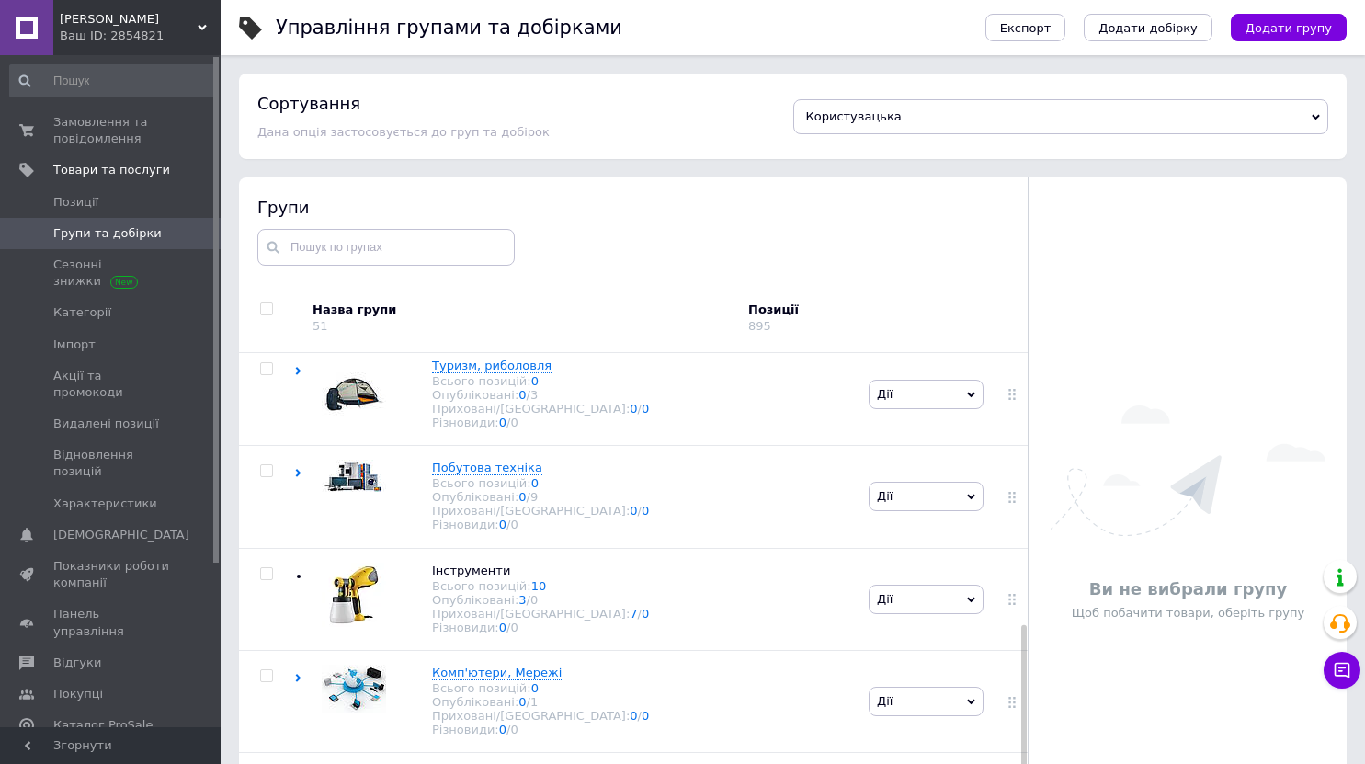
scroll to position [104, 0]
